Goal: Task Accomplishment & Management: Manage account settings

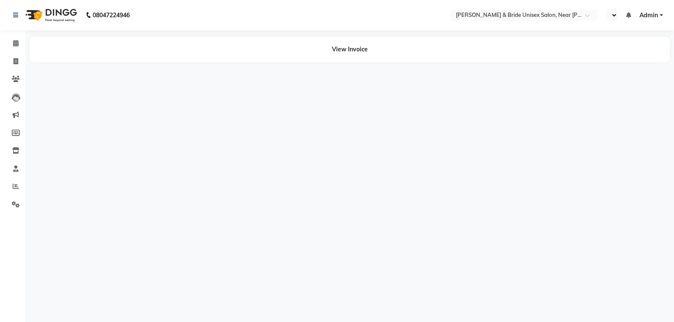
select select "en"
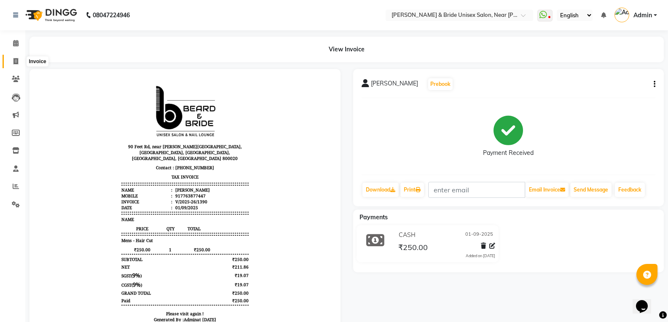
click at [20, 58] on span at bounding box center [15, 62] width 15 height 10
select select "service"
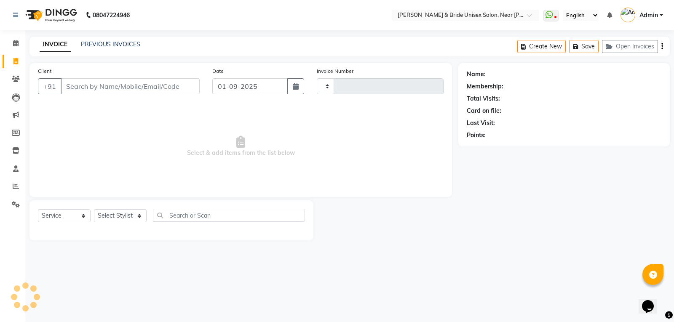
type input "1391"
select select "4118"
click at [99, 85] on input "Client" at bounding box center [130, 86] width 139 height 16
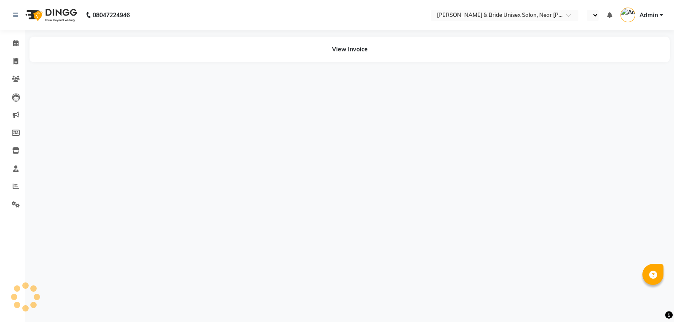
select select "en"
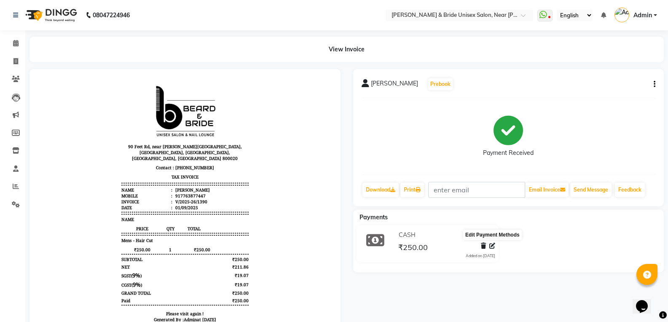
click at [493, 244] on icon at bounding box center [492, 246] width 6 height 6
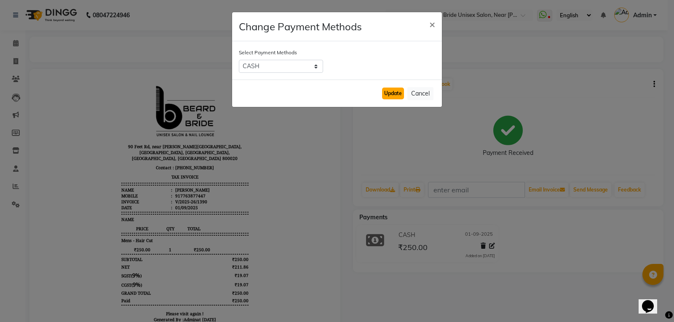
click at [403, 94] on button "Update" at bounding box center [393, 94] width 22 height 12
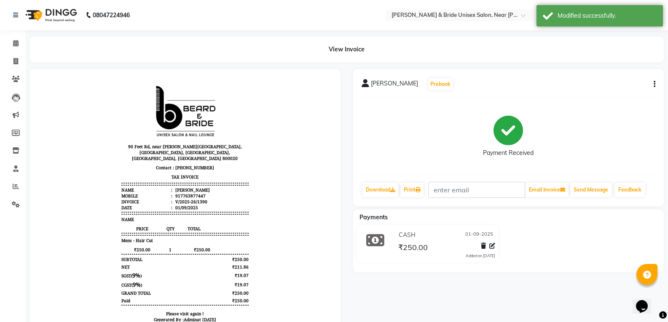
click at [652, 79] on div "SURYANSH KUMAR Prebook" at bounding box center [508, 84] width 294 height 13
click at [658, 82] on div "[PERSON_NAME] Prebook Payment Received Download Print Email Invoice Send Messag…" at bounding box center [508, 137] width 311 height 137
click at [656, 83] on div "[PERSON_NAME] Prebook Payment Received Download Print Email Invoice Send Messag…" at bounding box center [508, 137] width 311 height 137
click at [655, 84] on div "[PERSON_NAME] Prebook Payment Received Download Print Email Invoice Send Messag…" at bounding box center [508, 137] width 311 height 137
click at [654, 84] on icon "button" at bounding box center [654, 84] width 2 height 0
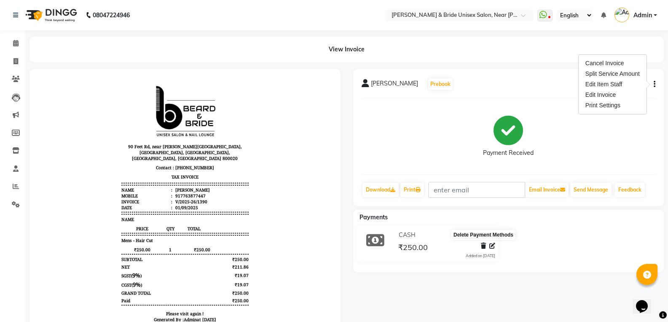
click at [485, 247] on icon at bounding box center [483, 246] width 5 height 6
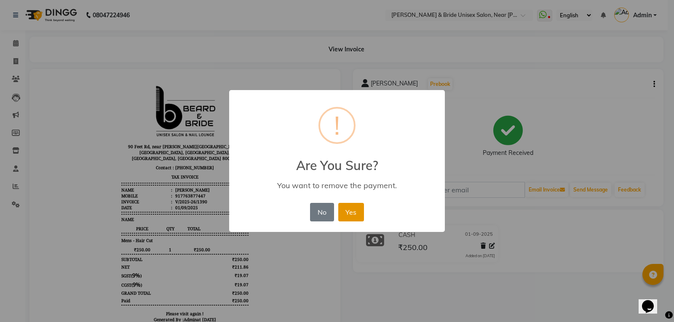
click at [345, 213] on button "Yes" at bounding box center [351, 212] width 26 height 19
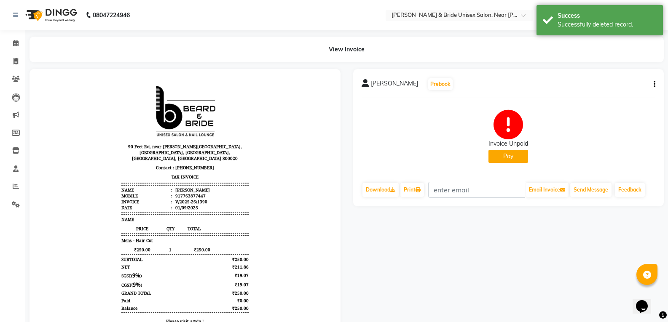
click at [653, 84] on icon "button" at bounding box center [654, 84] width 2 height 0
click at [618, 97] on div "Edit Invoice" at bounding box center [613, 95] width 58 height 11
select select "service"
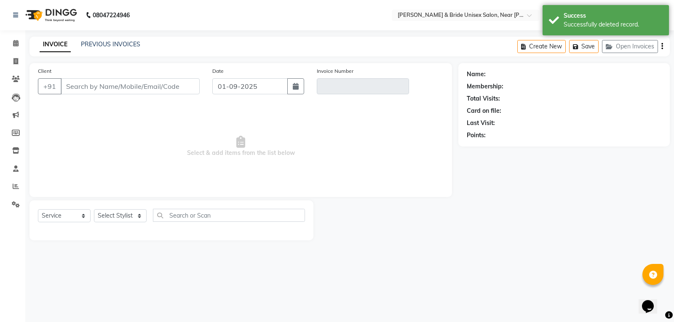
type input "7763877447"
type input "V/2025-26/1390"
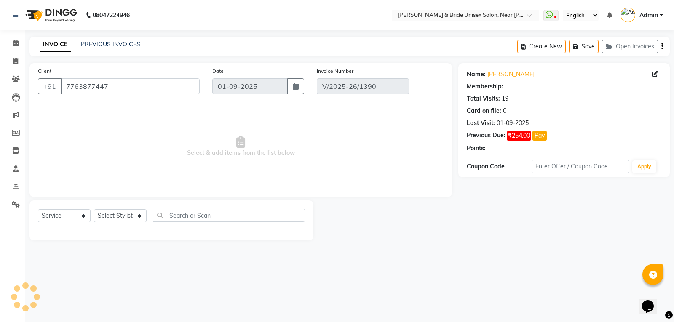
select select "1: Object"
select select "select"
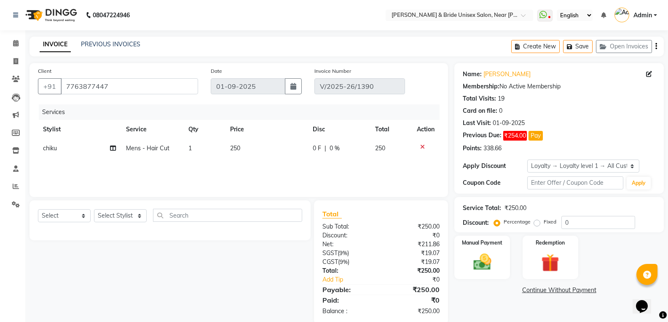
click at [256, 148] on td "250" at bounding box center [266, 148] width 83 height 19
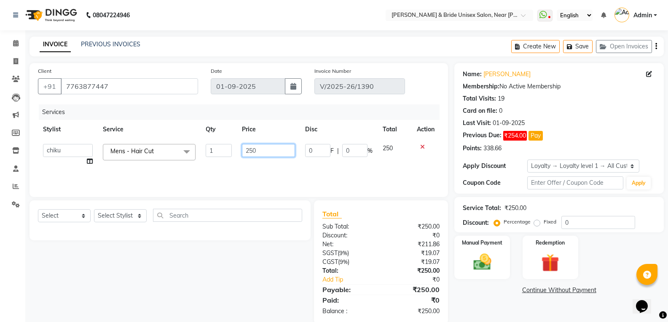
click at [266, 148] on input "250" at bounding box center [268, 150] width 53 height 13
click at [421, 146] on icon at bounding box center [422, 147] width 5 height 6
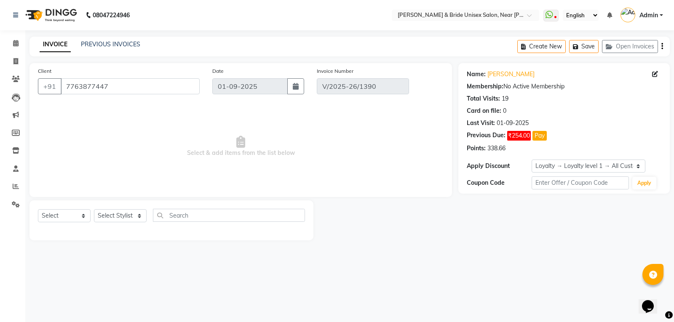
click at [653, 101] on div "Total Visits: 19" at bounding box center [564, 98] width 195 height 9
click at [653, 74] on icon at bounding box center [655, 74] width 6 height 6
select select "male"
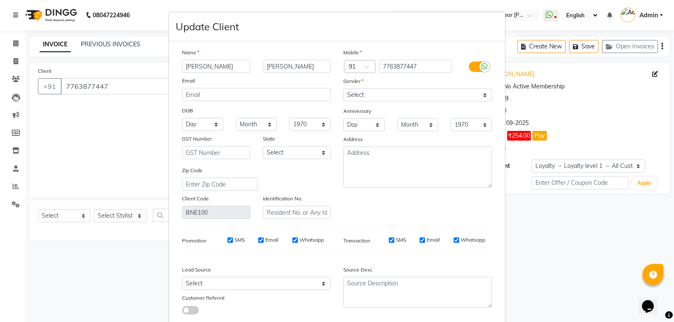
click at [427, 22] on div "Update Client" at bounding box center [337, 26] width 336 height 29
drag, startPoint x: 592, startPoint y: 56, endPoint x: 592, endPoint y: 67, distance: 10.5
click at [592, 67] on ngb-modal-window "Update Client Name SURYANSH KUMAR Email DOB Day 01 02 03 04 05 06 07 08 09 10 1…" at bounding box center [337, 161] width 674 height 322
click at [593, 80] on ngb-modal-window "Update Client Name SURYANSH KUMAR Email DOB Day 01 02 03 04 05 06 07 08 09 10 1…" at bounding box center [337, 161] width 674 height 322
click at [593, 94] on ngb-modal-window "Update Client Name SURYANSH KUMAR Email DOB Day 01 02 03 04 05 06 07 08 09 10 1…" at bounding box center [337, 161] width 674 height 322
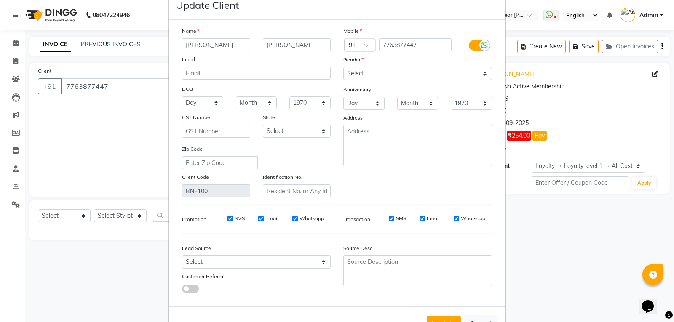
scroll to position [51, 0]
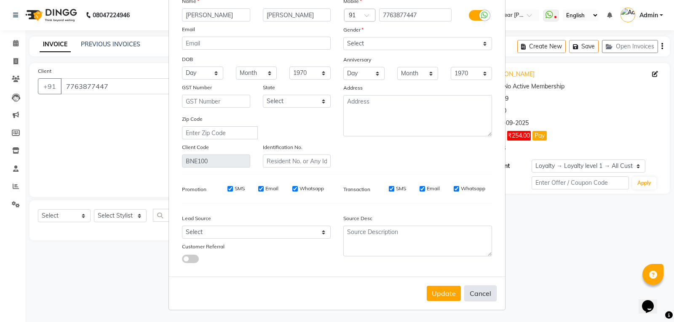
click at [480, 297] on button "Cancel" at bounding box center [480, 294] width 32 height 16
select select
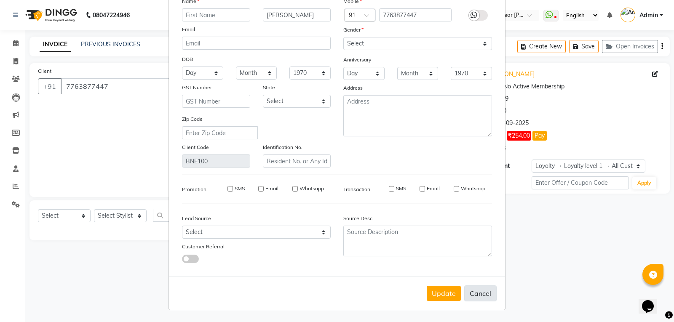
select select
checkbox input "false"
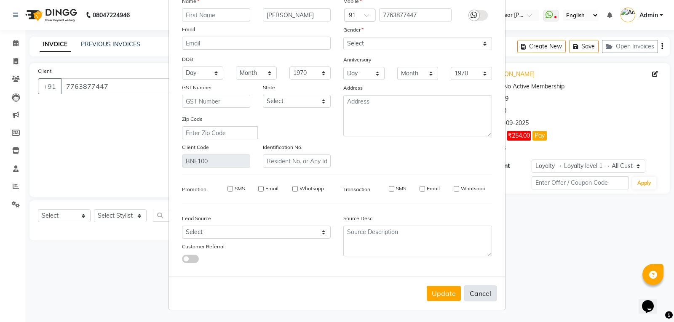
checkbox input "false"
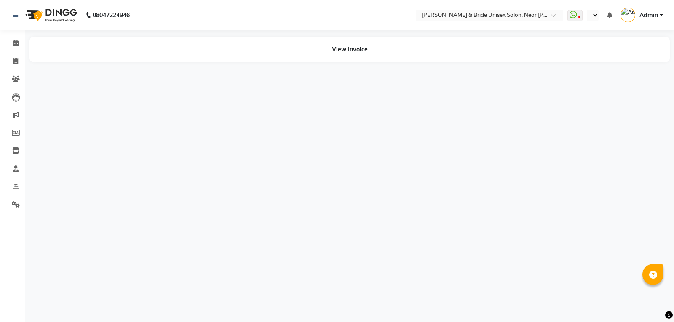
select select "en"
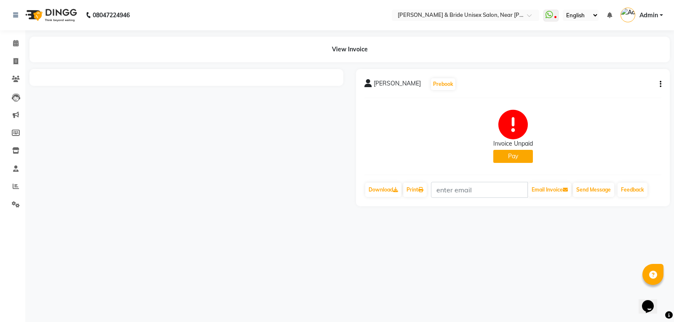
click at [659, 83] on button "button" at bounding box center [658, 84] width 5 height 9
click at [606, 63] on div "Cancel Invoice" at bounding box center [619, 63] width 58 height 11
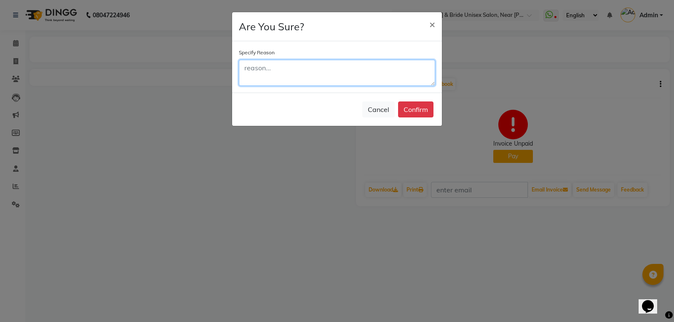
click at [319, 69] on textarea at bounding box center [337, 73] width 196 height 26
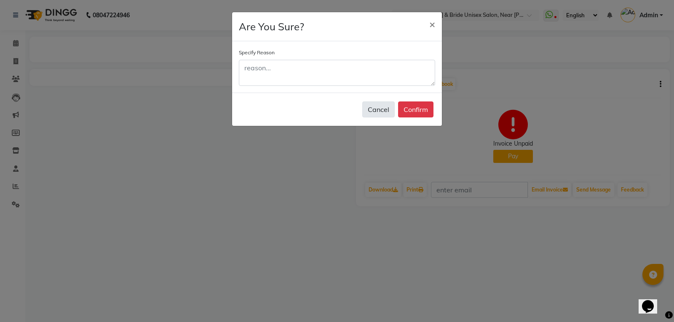
click at [376, 115] on button "Cancel" at bounding box center [378, 110] width 32 height 16
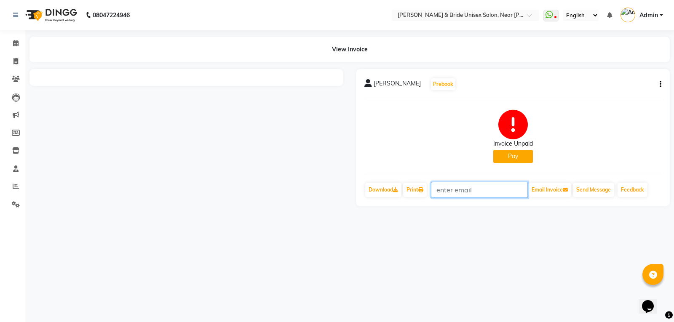
click at [499, 187] on input "text" at bounding box center [479, 190] width 97 height 16
click at [526, 153] on button "Pay" at bounding box center [513, 156] width 40 height 13
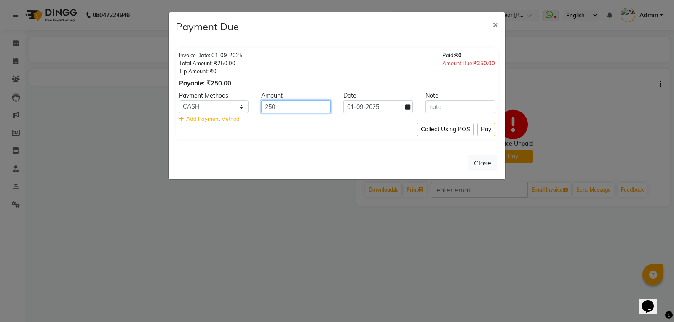
click at [304, 103] on input "250" at bounding box center [296, 106] width 70 height 13
click at [490, 131] on button "Pay" at bounding box center [486, 129] width 18 height 13
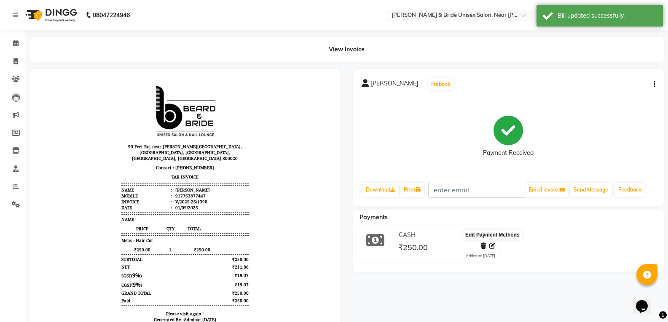
click at [491, 245] on icon at bounding box center [492, 246] width 6 height 6
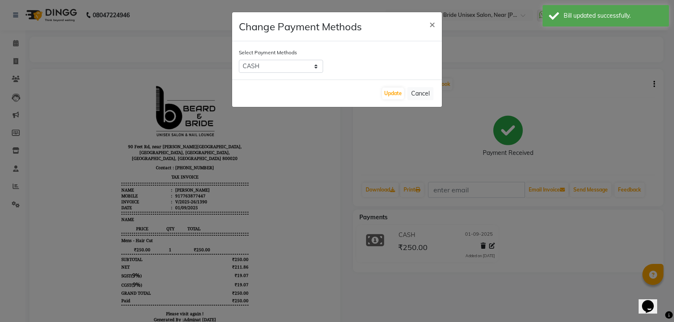
click at [494, 138] on ngb-modal-window "Change Payment Methods × Select Payment Methods CASH CARD ONLINE CUSTOM GPay Pa…" at bounding box center [337, 161] width 674 height 322
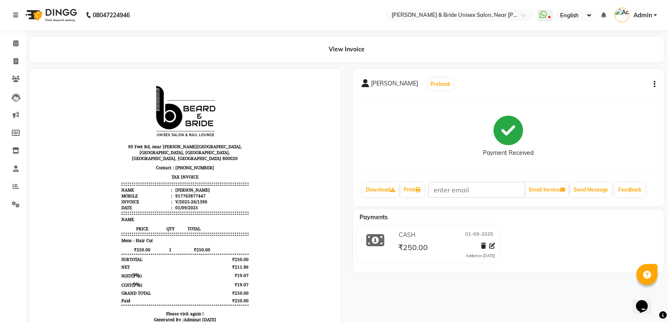
click at [653, 84] on icon "button" at bounding box center [654, 84] width 2 height 0
click at [19, 64] on span at bounding box center [15, 62] width 15 height 10
select select "service"
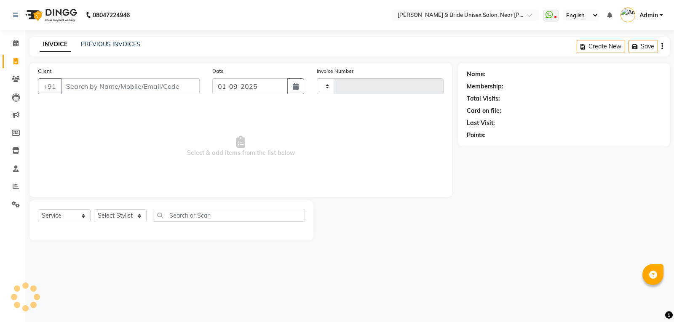
type input "1393"
select select "4118"
click at [98, 87] on input "Client" at bounding box center [130, 86] width 139 height 16
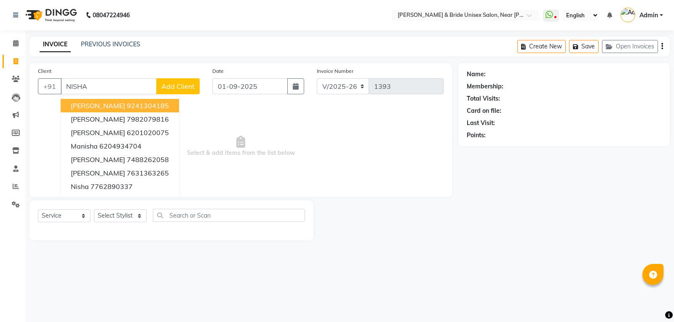
click at [116, 110] on button "NISHA BHARTI 9241304185" at bounding box center [120, 105] width 118 height 13
type input "9241304185"
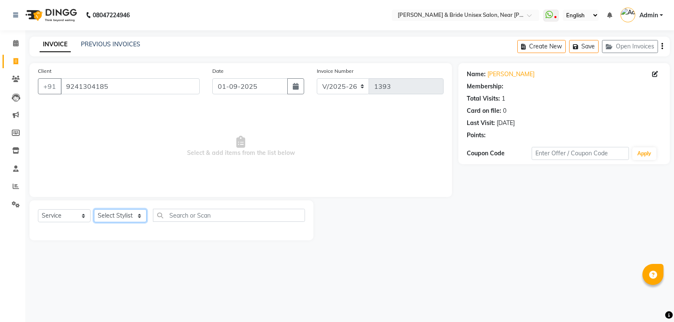
click at [112, 217] on select "Select Stylist chiku Front Desk guriya [PERSON_NAME][DATE] sunny [PERSON_NAME]" at bounding box center [120, 215] width 53 height 13
select select "66343"
click at [94, 209] on select "Select Stylist chiku Front Desk guriya [PERSON_NAME][DATE] sunny [PERSON_NAME]" at bounding box center [120, 215] width 53 height 13
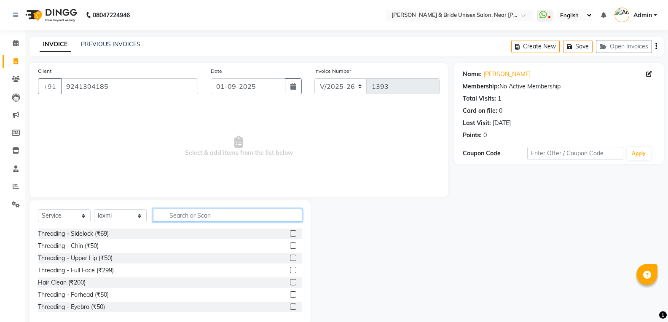
click at [224, 212] on input "text" at bounding box center [227, 215] width 149 height 13
type input "50"
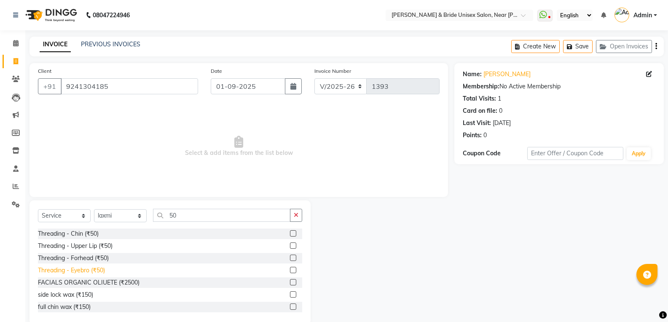
click at [79, 271] on div "Threading - Eyebro (₹50)" at bounding box center [71, 270] width 67 height 9
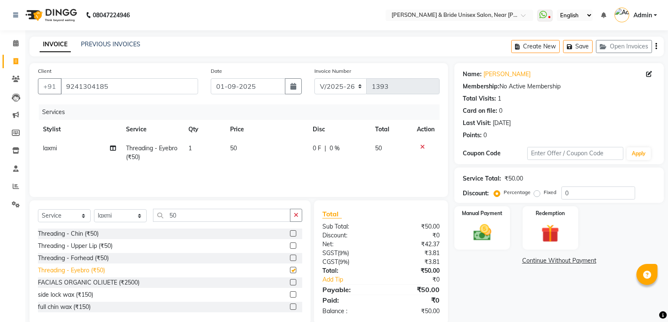
checkbox input "false"
click at [486, 243] on img at bounding box center [482, 232] width 30 height 21
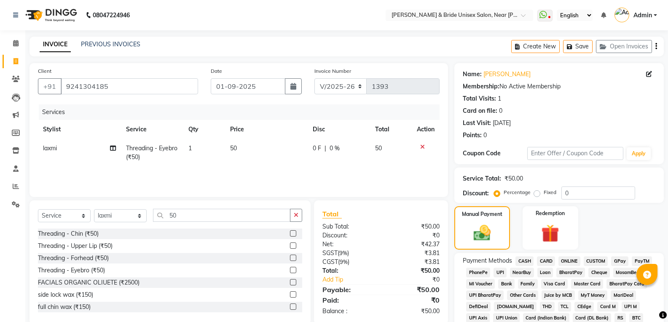
click at [573, 262] on span "ONLINE" at bounding box center [569, 262] width 22 height 10
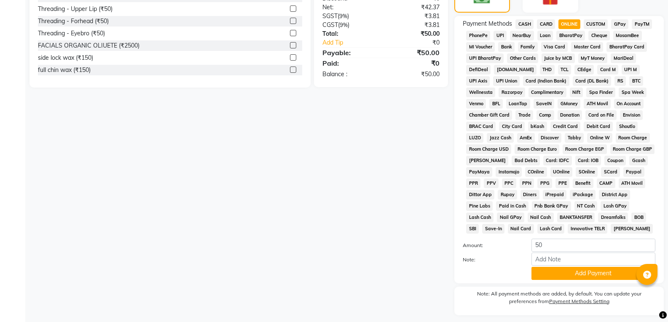
scroll to position [260, 0]
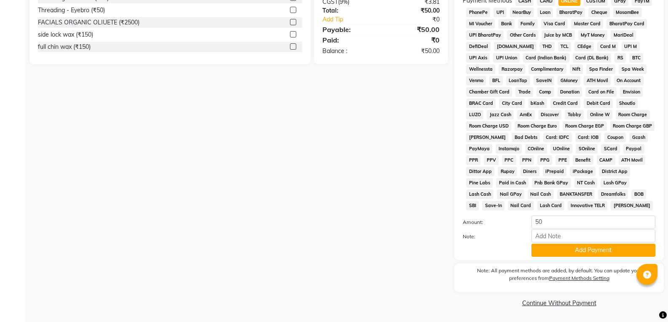
click at [586, 249] on button "Add Payment" at bounding box center [593, 250] width 124 height 13
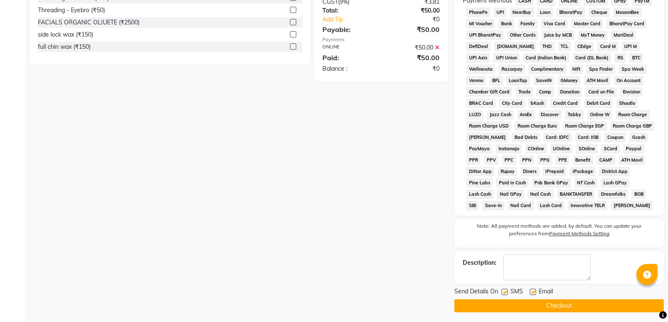
click at [571, 309] on button "Checkout" at bounding box center [558, 306] width 209 height 13
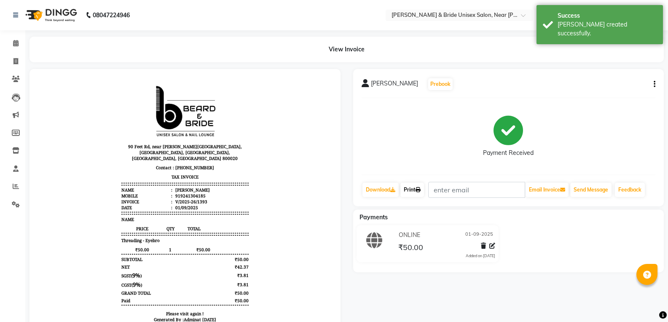
click at [422, 193] on link "Print" at bounding box center [412, 190] width 24 height 14
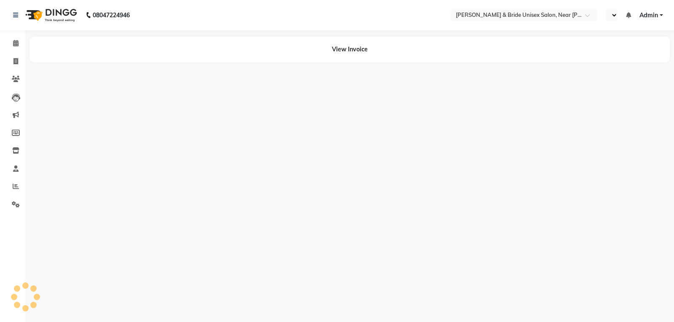
select select "en"
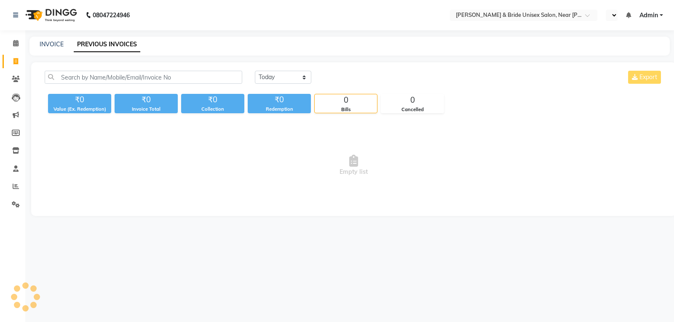
select select "en"
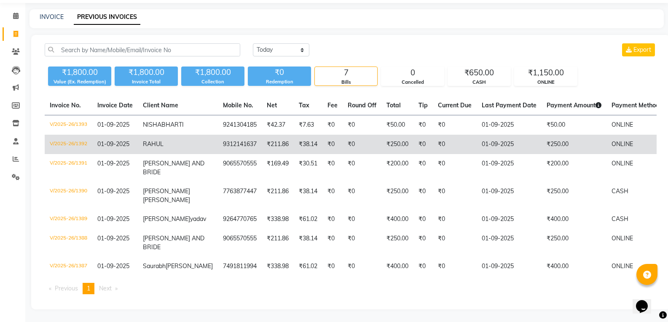
scroll to position [59, 0]
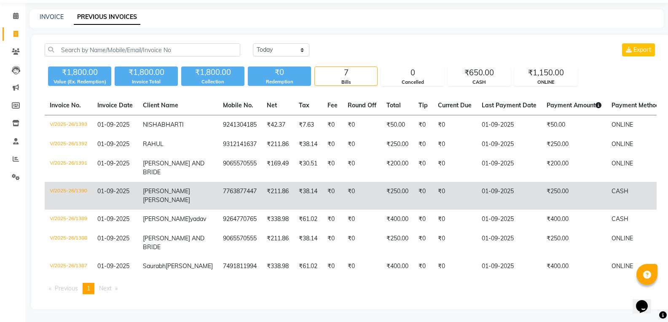
click at [262, 182] on td "₹211.86" at bounding box center [278, 196] width 32 height 28
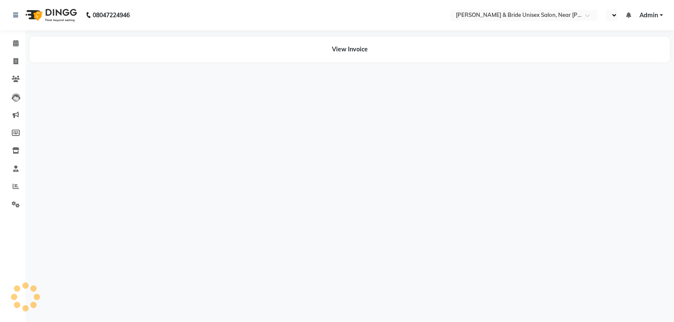
select select "en"
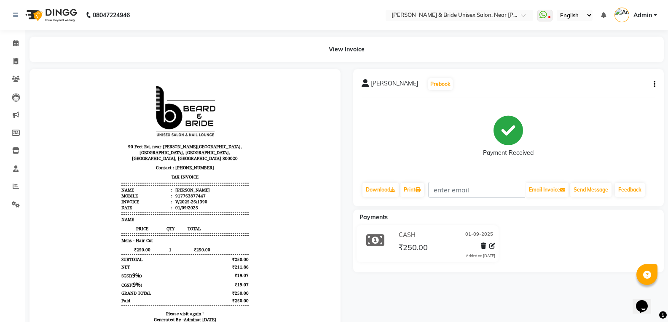
click at [657, 83] on div "[PERSON_NAME] Prebook Payment Received Download Print Email Invoice Send Messag…" at bounding box center [508, 137] width 311 height 137
click at [655, 84] on icon "button" at bounding box center [654, 84] width 2 height 0
click at [592, 94] on div "Edit Invoice" at bounding box center [613, 95] width 58 height 11
select select "service"
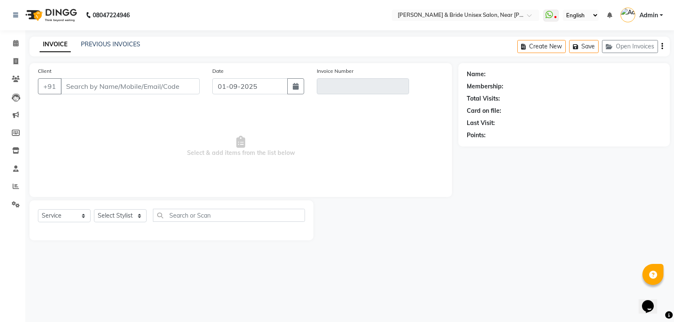
type input "7763877447"
type input "V/2025-26/1390"
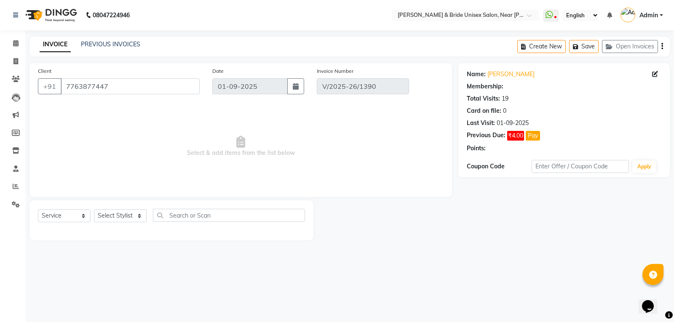
select select "1: Object"
select select "select"
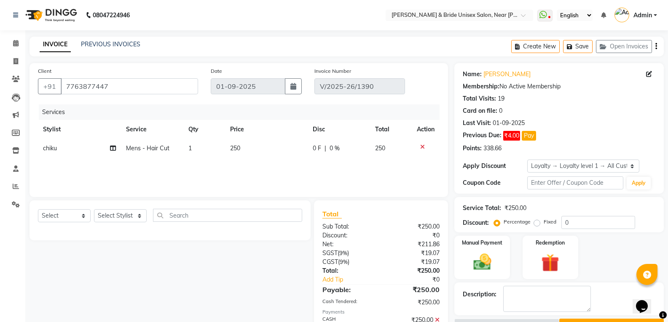
click at [421, 145] on icon at bounding box center [422, 147] width 5 height 6
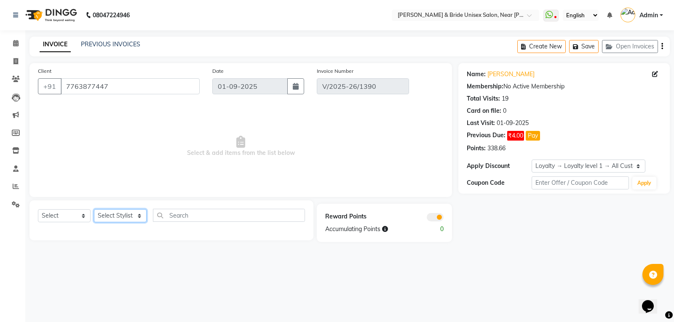
click at [130, 215] on select "Select Stylist chiku Front Desk guriya [PERSON_NAME][DATE] sunny [PERSON_NAME]" at bounding box center [120, 215] width 53 height 13
select select "44656"
click at [94, 209] on select "Select Stylist chiku Front Desk guriya [PERSON_NAME][DATE] sunny [PERSON_NAME]" at bounding box center [120, 215] width 53 height 13
click at [215, 213] on input "text" at bounding box center [229, 215] width 152 height 13
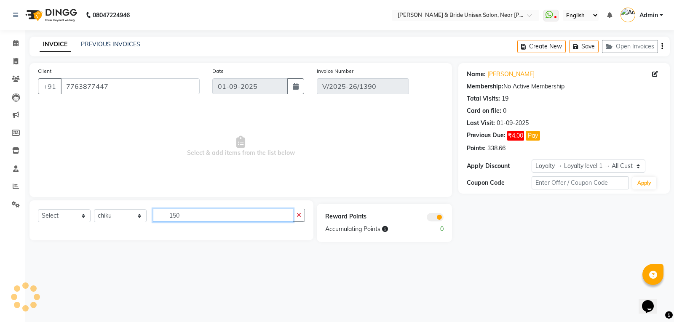
click at [203, 212] on input "150" at bounding box center [223, 215] width 140 height 13
type input "150"
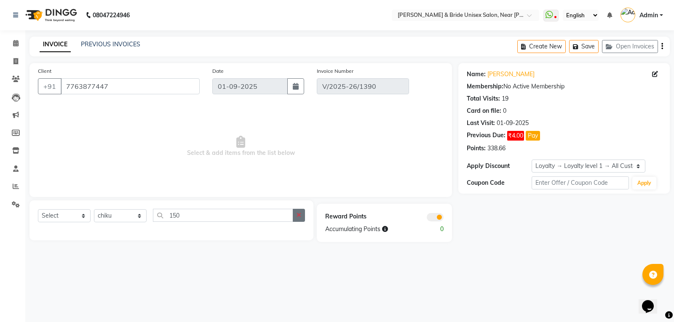
click at [302, 215] on button "button" at bounding box center [299, 215] width 12 height 13
click at [150, 84] on input "7763877447" at bounding box center [130, 86] width 139 height 16
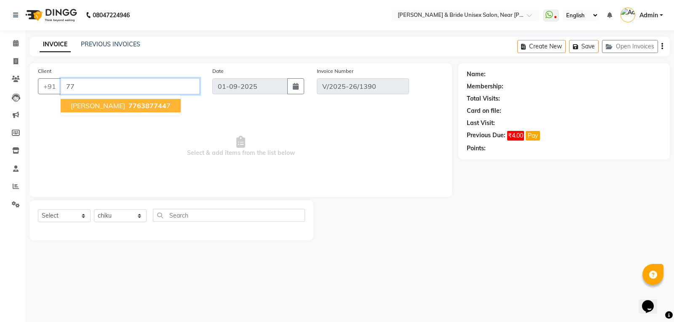
type input "7"
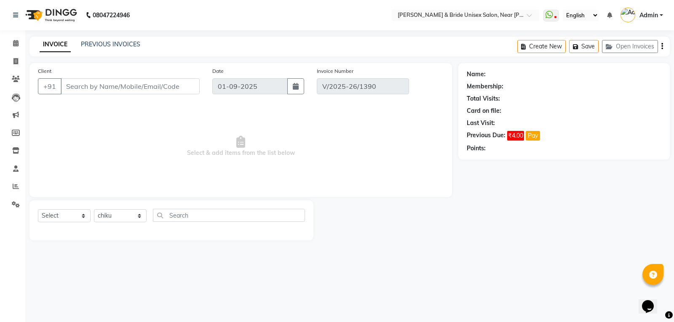
click at [660, 46] on div "Create New Save Open Invoices" at bounding box center [593, 47] width 153 height 20
click at [663, 46] on div "Create New Save Open Invoices" at bounding box center [593, 47] width 153 height 20
